Goal: Transaction & Acquisition: Subscribe to service/newsletter

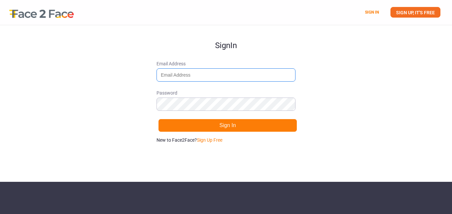
click at [185, 74] on input "Email Address" at bounding box center [226, 74] width 139 height 13
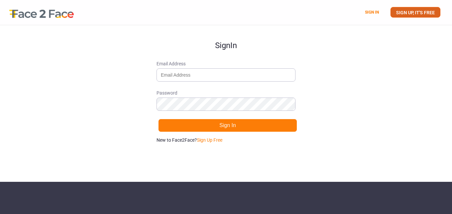
click at [403, 8] on link "SIGN UP, IT'S FREE" at bounding box center [416, 12] width 50 height 11
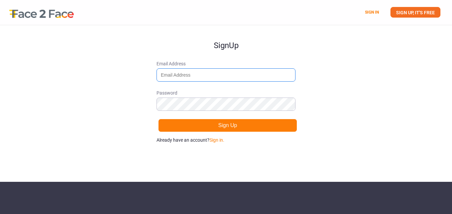
click at [218, 72] on input "Email Address" at bounding box center [226, 74] width 139 height 13
type input "[EMAIL_ADDRESS][DOMAIN_NAME]"
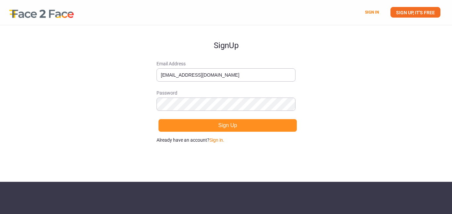
click at [212, 125] on button "Sign Up" at bounding box center [227, 125] width 139 height 13
